Goal: Task Accomplishment & Management: Manage account settings

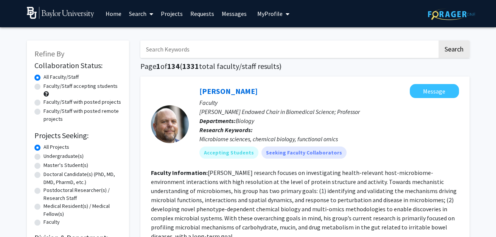
click at [209, 9] on link "Requests" at bounding box center [202, 13] width 31 height 27
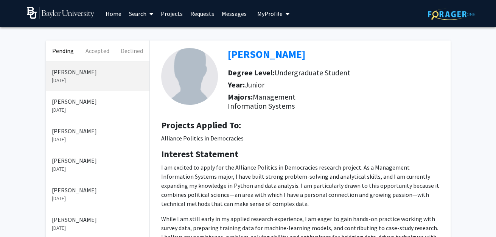
click at [81, 82] on p "[DATE]" at bounding box center [98, 80] width 92 height 8
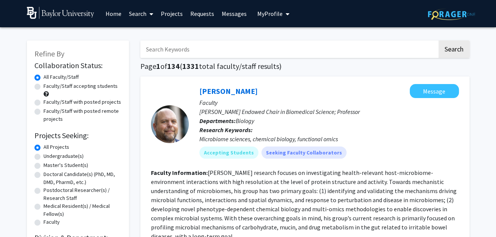
click at [192, 12] on link "Requests" at bounding box center [202, 13] width 31 height 27
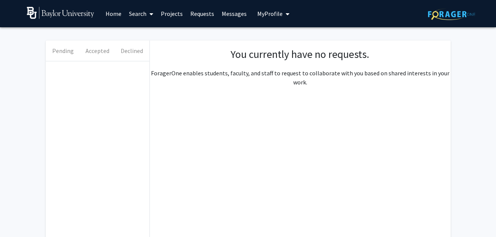
click at [199, 13] on link "Requests" at bounding box center [202, 13] width 31 height 27
click at [176, 8] on link "Projects" at bounding box center [172, 13] width 30 height 27
click at [199, 14] on link "Requests" at bounding box center [202, 13] width 31 height 27
click at [197, 13] on link "Requests" at bounding box center [202, 13] width 31 height 27
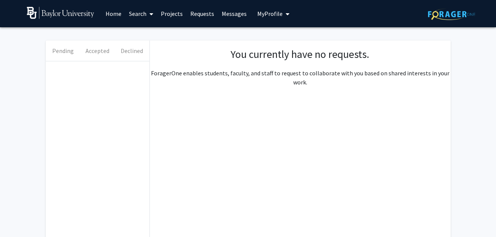
click at [118, 20] on link "Home" at bounding box center [113, 13] width 23 height 27
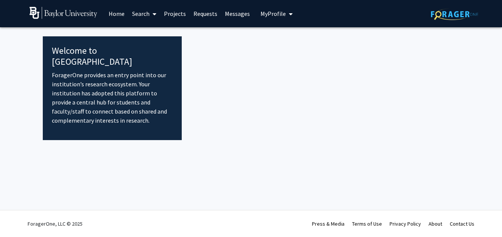
click at [181, 14] on link "Projects" at bounding box center [175, 13] width 30 height 27
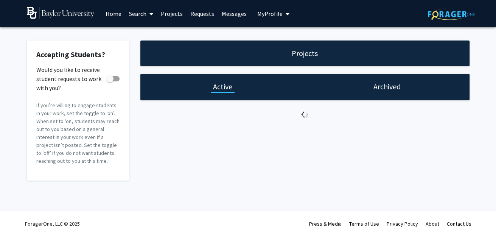
scroll to position [33, 0]
click at [110, 75] on span at bounding box center [110, 79] width 8 height 8
click at [110, 81] on input "Would you like to receive student requests to work with you?" at bounding box center [109, 81] width 0 height 0
checkbox input "true"
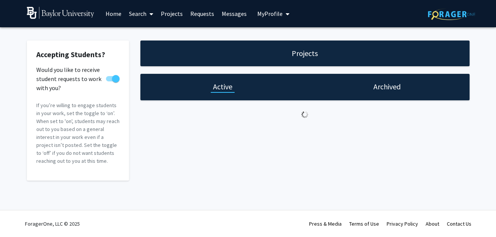
click at [200, 17] on link "Requests" at bounding box center [202, 13] width 31 height 27
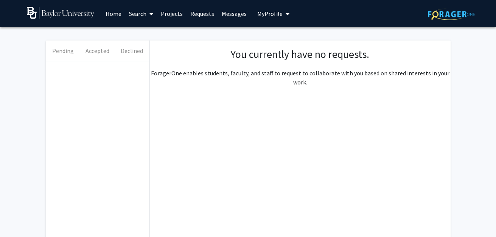
click at [111, 14] on link "Home" at bounding box center [113, 13] width 23 height 27
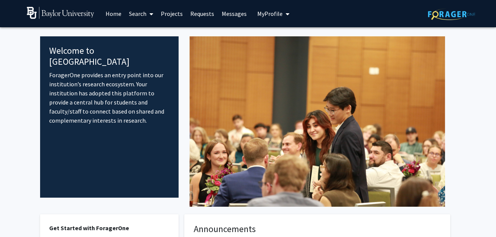
click at [170, 16] on link "Projects" at bounding box center [172, 13] width 30 height 27
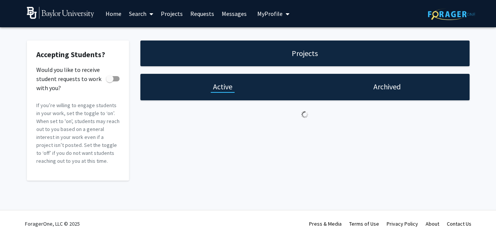
checkbox input "true"
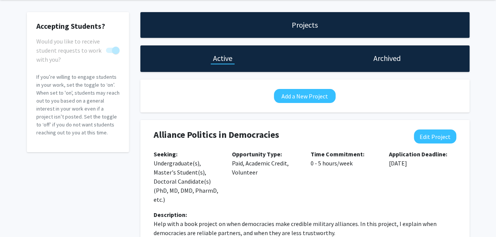
scroll to position [25, 0]
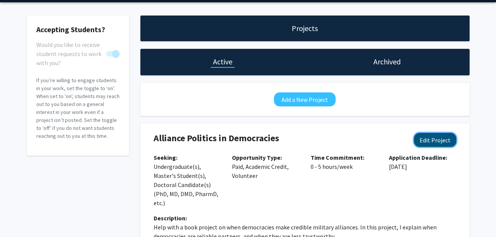
click at [432, 147] on button "Edit Project" at bounding box center [435, 140] width 42 height 14
select select "0 - 5"
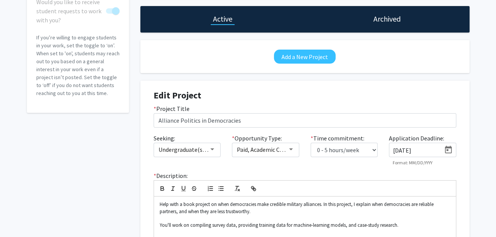
scroll to position [69, 0]
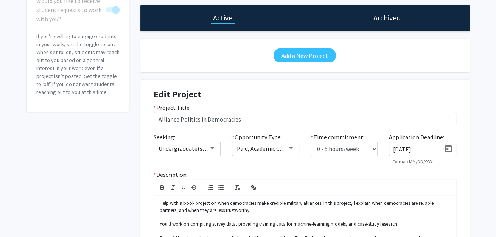
click at [445, 153] on icon "Open calendar" at bounding box center [448, 148] width 9 height 9
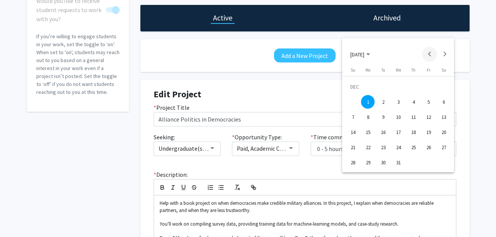
click at [427, 58] on button "Previous month" at bounding box center [429, 54] width 15 height 15
click at [400, 91] on div "1" at bounding box center [398, 87] width 14 height 14
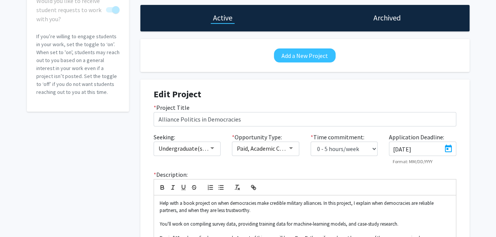
type input "10/1/2025"
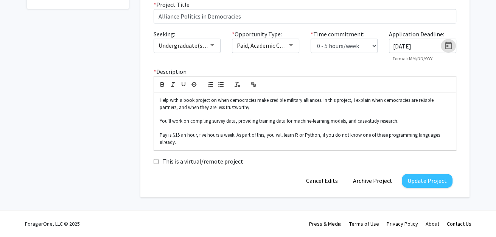
scroll to position [219, 0]
click at [409, 179] on button "Update Project" at bounding box center [427, 181] width 51 height 14
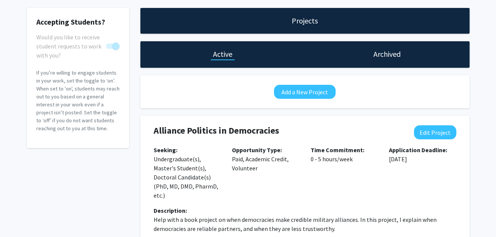
scroll to position [0, 0]
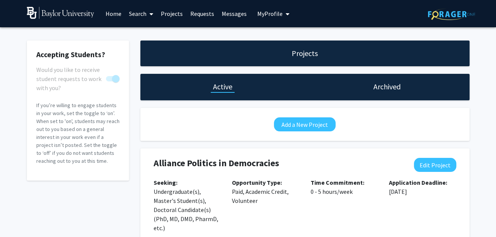
click at [198, 14] on link "Requests" at bounding box center [202, 13] width 31 height 27
